Goal: Information Seeking & Learning: Learn about a topic

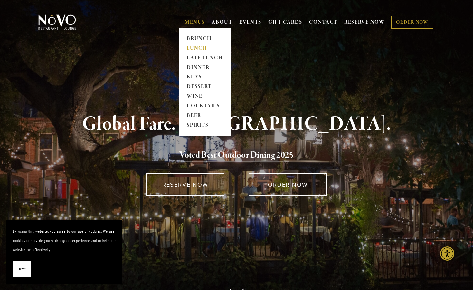
click at [196, 47] on link "LUNCH" at bounding box center [205, 48] width 40 height 10
click at [199, 56] on link "LATE LUNCH" at bounding box center [205, 58] width 40 height 10
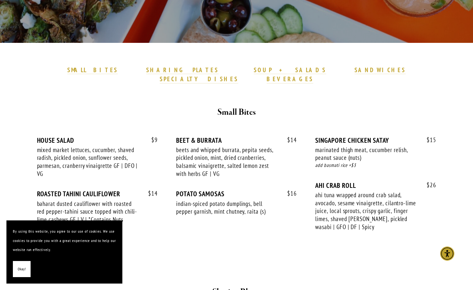
scroll to position [67, 0]
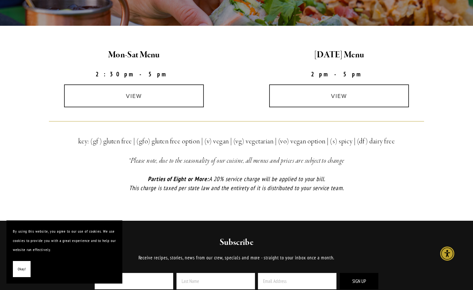
scroll to position [163, 0]
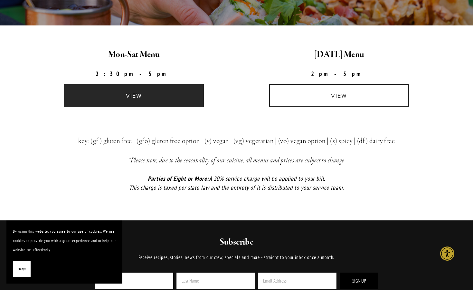
click at [153, 99] on link "view" at bounding box center [134, 95] width 140 height 23
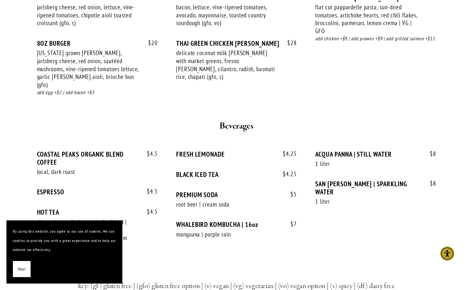
scroll to position [764, 0]
